Goal: Task Accomplishment & Management: Use online tool/utility

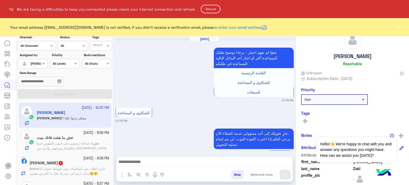
scroll to position [344, 0]
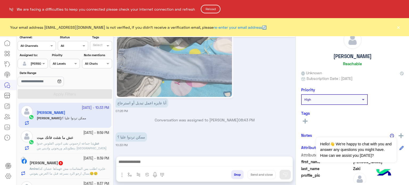
click at [209, 10] on button "Reload" at bounding box center [211, 9] width 20 height 9
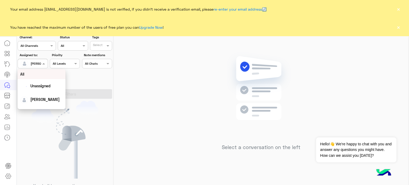
click at [39, 61] on div at bounding box center [33, 62] width 30 height 5
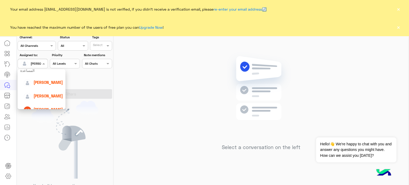
scroll to position [42, 0]
click at [46, 95] on span "[PERSON_NAME]" at bounding box center [48, 95] width 29 height 5
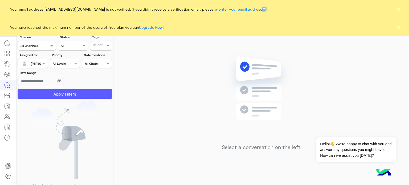
click at [57, 93] on button "Apply Filters" at bounding box center [65, 94] width 94 height 10
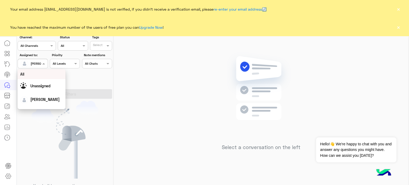
click at [41, 65] on span at bounding box center [44, 64] width 7 height 6
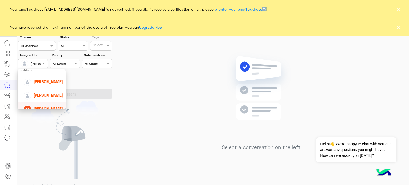
click at [52, 105] on div "[PERSON_NAME]" at bounding box center [42, 108] width 39 height 9
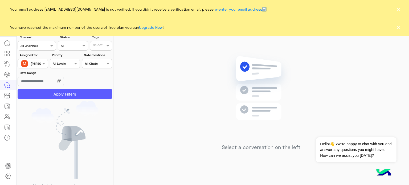
click at [56, 98] on button "Apply Filters" at bounding box center [65, 94] width 94 height 10
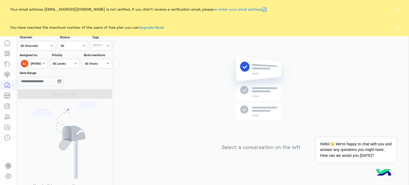
click at [398, 9] on button "×" at bounding box center [397, 8] width 5 height 5
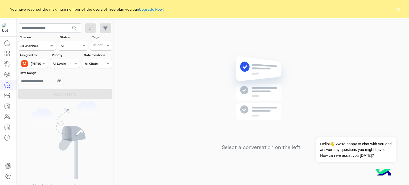
click at [398, 9] on button "×" at bounding box center [397, 8] width 5 height 5
